Goal: Task Accomplishment & Management: Complete application form

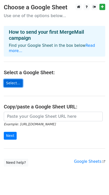
click at [15, 79] on link "Select..." at bounding box center [13, 83] width 19 height 8
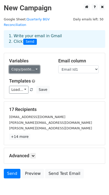
click at [32, 65] on link "Copy/paste..." at bounding box center [24, 69] width 31 height 8
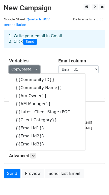
click at [32, 65] on link "Copy/paste..." at bounding box center [24, 69] width 31 height 8
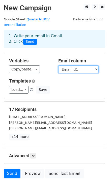
click at [87, 65] on select "Community ID Community Name Am Owner AM Manager Latest Client Stage (POC/ Activ…" at bounding box center [78, 69] width 40 height 8
click at [58, 65] on select "Community ID Community Name Am Owner AM Manager Latest Client Stage (POC/ Activ…" at bounding box center [78, 69] width 40 height 8
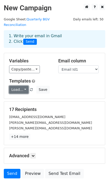
click at [25, 86] on link "Load..." at bounding box center [18, 90] width 19 height 8
drag, startPoint x: 51, startPoint y: 84, endPoint x: 48, endPoint y: 83, distance: 3.1
click at [51, 86] on div "Load... No templates saved Save" at bounding box center [54, 90] width 98 height 8
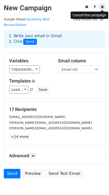
click at [101, 9] on link at bounding box center [102, 7] width 6 height 6
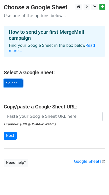
click at [15, 79] on link "Select..." at bounding box center [13, 83] width 19 height 8
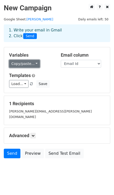
click at [30, 64] on link "Copy/paste..." at bounding box center [24, 64] width 31 height 8
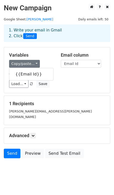
click at [63, 75] on h5 "Templates" at bounding box center [57, 76] width 96 height 6
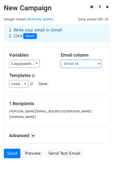
click at [70, 64] on select "Email Id" at bounding box center [81, 64] width 40 height 8
click at [61, 60] on select "Email Id" at bounding box center [81, 64] width 40 height 8
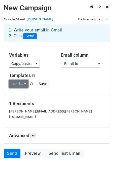
click at [22, 86] on link "Load..." at bounding box center [18, 84] width 19 height 8
click at [67, 84] on div "Load... No templates saved Save" at bounding box center [56, 84] width 103 height 8
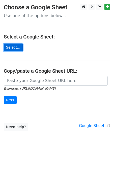
click at [13, 46] on link "Select..." at bounding box center [13, 48] width 19 height 8
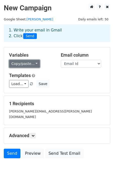
click at [28, 62] on link "Copy/paste..." at bounding box center [24, 64] width 31 height 8
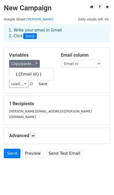
click at [59, 74] on h5 "Templates" at bounding box center [57, 76] width 96 height 6
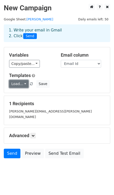
click at [21, 83] on link "Load..." at bounding box center [18, 84] width 19 height 8
click at [21, 85] on link "Load..." at bounding box center [18, 84] width 19 height 8
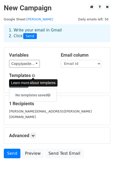
click at [34, 74] on span at bounding box center [33, 76] width 3 height 4
click at [36, 107] on div "1 Recipients gagandeep.kant@ongrid.in" at bounding box center [57, 110] width 96 height 19
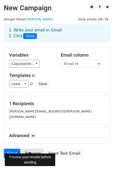
click at [32, 149] on link "Preview" at bounding box center [33, 154] width 22 height 10
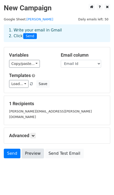
click at [32, 149] on link "Preview" at bounding box center [33, 154] width 22 height 10
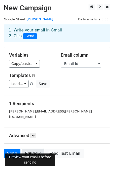
click at [34, 150] on link "Preview" at bounding box center [33, 154] width 22 height 10
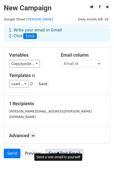
click at [57, 149] on link "Send Test Email" at bounding box center [64, 154] width 38 height 10
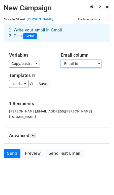
click at [69, 62] on select "Email Id" at bounding box center [81, 64] width 40 height 8
click at [72, 65] on select "Email Id" at bounding box center [81, 64] width 40 height 8
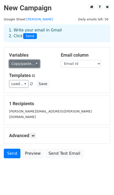
click at [26, 66] on link "Copy/paste..." at bounding box center [24, 64] width 31 height 8
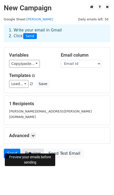
click at [35, 149] on link "Preview" at bounding box center [33, 154] width 22 height 10
click at [31, 19] on link "[PERSON_NAME]" at bounding box center [39, 19] width 27 height 4
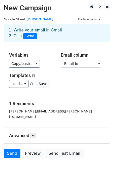
click at [24, 115] on div "1 Recipients gagandeep.kant@ongrid.in" at bounding box center [57, 110] width 106 height 29
click at [30, 104] on h5 "1 Recipients" at bounding box center [57, 104] width 96 height 6
click at [29, 86] on div "Load... No templates saved Save" at bounding box center [56, 84] width 103 height 8
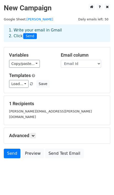
click at [30, 86] on div at bounding box center [29, 87] width 3 height 2
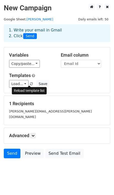
click at [30, 84] on span at bounding box center [31, 83] width 3 height 3
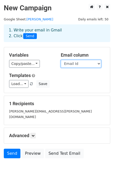
click at [66, 67] on select "Email Id" at bounding box center [81, 64] width 40 height 8
click at [61, 60] on select "Email Id" at bounding box center [81, 64] width 40 height 8
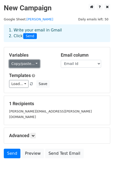
click at [33, 63] on link "Copy/paste..." at bounding box center [24, 64] width 31 height 8
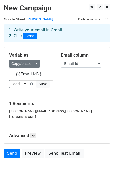
click at [57, 81] on div "Load... No templates saved Save" at bounding box center [56, 84] width 103 height 8
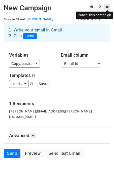
click at [108, 7] on icon at bounding box center [107, 7] width 3 height 4
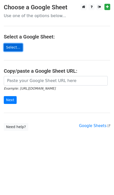
click at [13, 50] on link "Select..." at bounding box center [13, 48] width 19 height 8
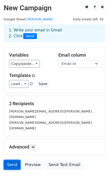
click at [8, 160] on link "Send" at bounding box center [12, 165] width 17 height 10
click at [13, 160] on link "Send" at bounding box center [12, 165] width 17 height 10
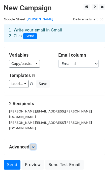
click at [34, 144] on link at bounding box center [33, 147] width 6 height 6
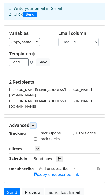
scroll to position [31, 0]
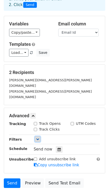
click at [39, 136] on link at bounding box center [38, 139] width 6 height 6
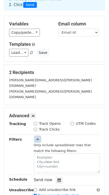
click at [39, 136] on link at bounding box center [38, 139] width 6 height 6
